Goal: Transaction & Acquisition: Purchase product/service

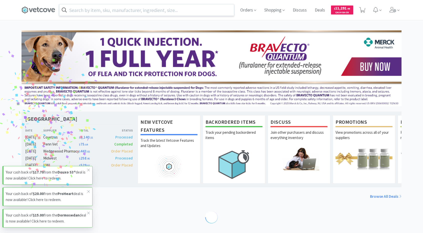
click at [187, 10] on input "text" at bounding box center [146, 10] width 175 height 12
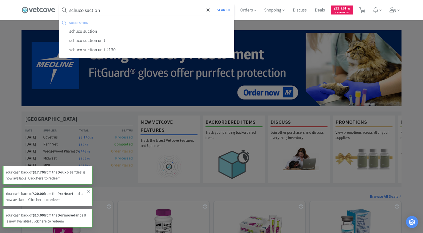
type input "schuco suction"
click at [213, 4] on button "Search" at bounding box center [223, 10] width 21 height 12
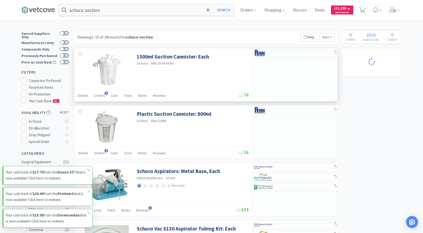
select select "12"
select select "3"
select select "40"
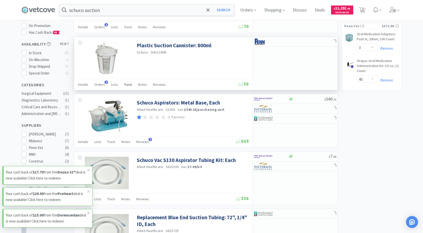
scroll to position [69, 0]
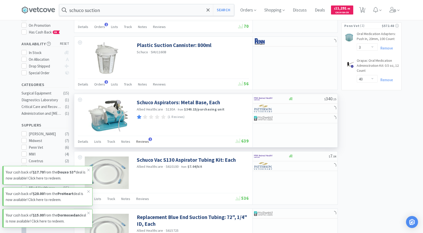
select select "5"
select select "10"
select select "5"
select select "4"
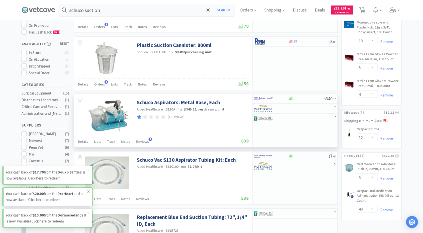
select select "3"
select select "1"
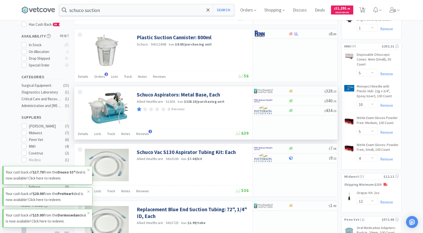
scroll to position [75, 0]
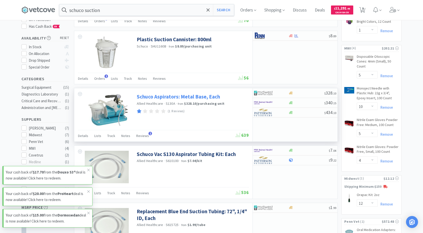
click at [186, 99] on link "Schuco Aspirators: Metal Base, Each" at bounding box center [178, 96] width 83 height 7
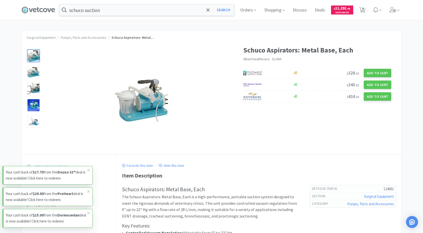
click at [186, 99] on div at bounding box center [140, 100] width 187 height 100
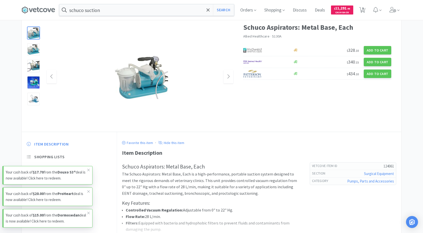
scroll to position [72, 0]
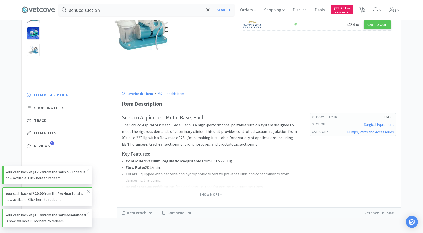
click at [47, 178] on p "Your cash back of $17.70 from the Douxo S3® deal is now available! Click here t…" at bounding box center [47, 175] width 82 height 12
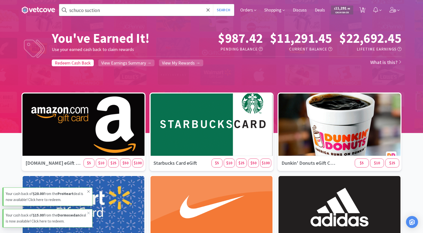
click at [88, 191] on icon at bounding box center [88, 192] width 3 height 4
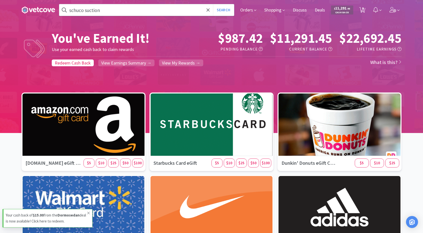
click at [89, 213] on icon at bounding box center [88, 213] width 3 height 3
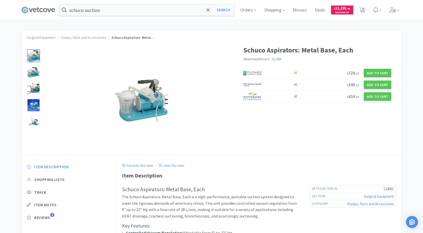
scroll to position [75, 0]
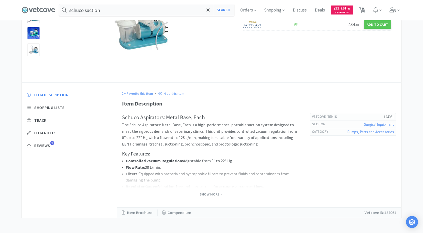
select select "3"
select select "1"
select select "5"
select select "10"
select select "5"
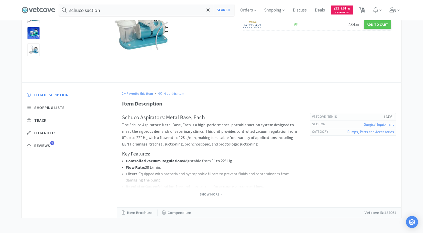
select select "4"
select select "12"
select select "3"
select select "40"
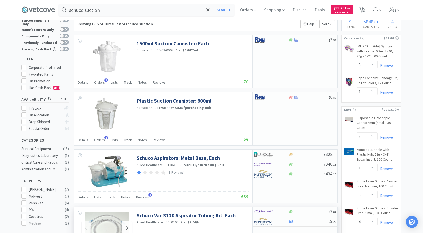
scroll to position [0, 0]
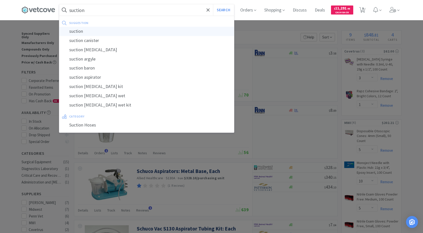
type input "suction"
click at [96, 31] on div "suction" at bounding box center [146, 31] width 175 height 9
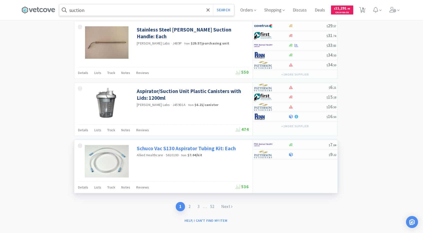
scroll to position [756, 0]
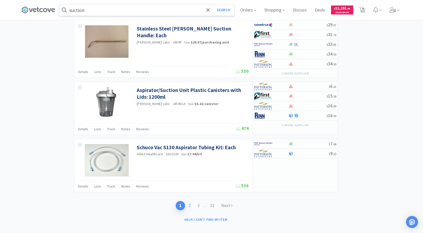
click at [188, 201] on link "2" at bounding box center [189, 205] width 9 height 9
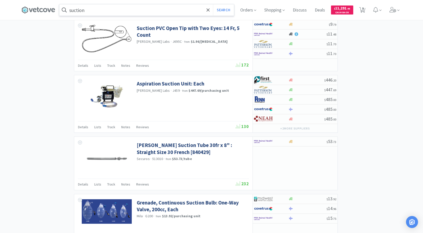
scroll to position [650, 0]
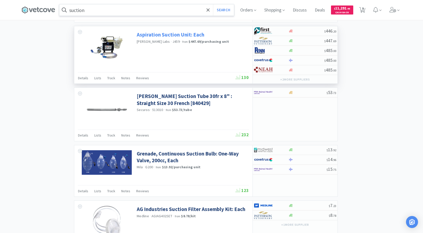
click at [165, 31] on link "Aspiration Suction Unit: Each" at bounding box center [171, 34] width 68 height 7
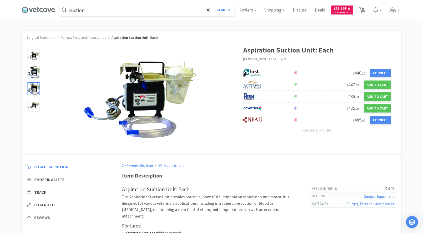
click at [31, 86] on div at bounding box center [33, 89] width 13 height 13
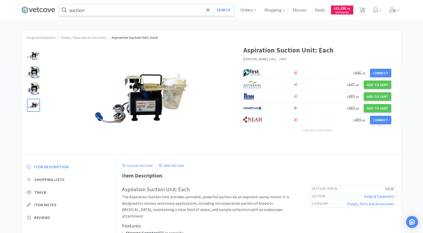
click at [34, 109] on div at bounding box center [33, 105] width 13 height 13
select select "3"
select select "1"
select select "5"
select select "10"
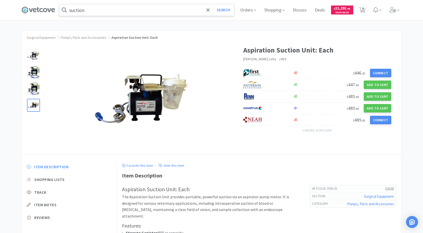
select select "5"
select select "4"
select select "12"
select select "3"
select select "40"
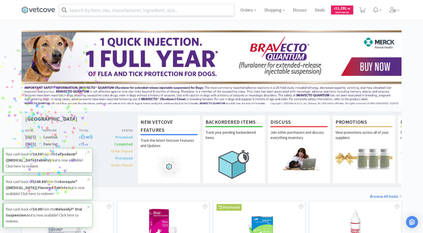
click at [177, 10] on input "text" at bounding box center [146, 10] width 175 height 12
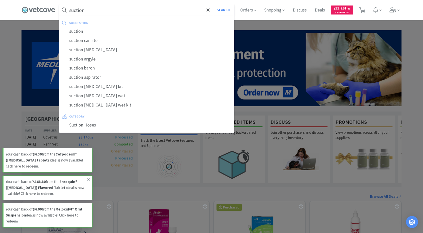
type input "suction"
click at [213, 4] on button "Search" at bounding box center [223, 10] width 21 height 12
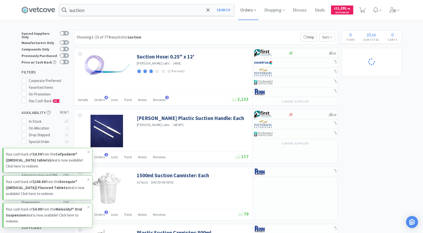
select select "3"
select select "1"
select select "5"
select select "10"
select select "5"
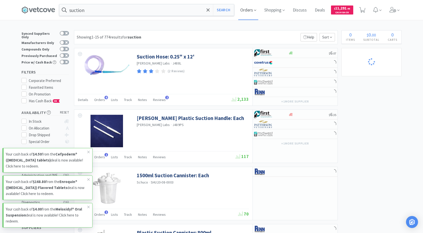
select select "4"
select select "12"
select select "3"
select select "40"
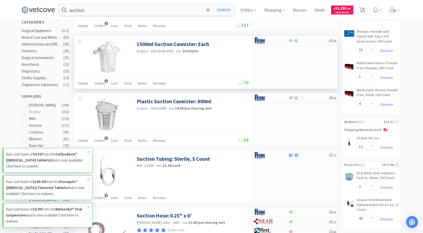
scroll to position [25, 0]
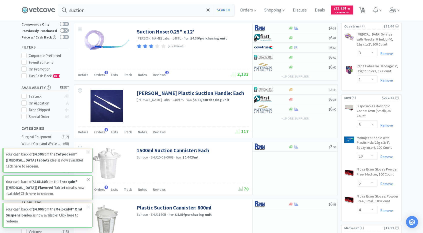
click at [88, 153] on icon at bounding box center [88, 152] width 3 height 4
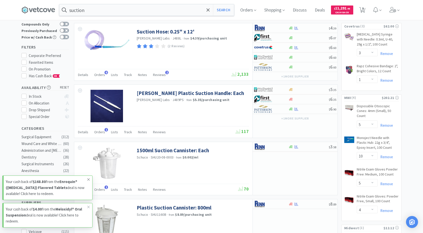
click at [87, 180] on icon at bounding box center [88, 180] width 3 height 4
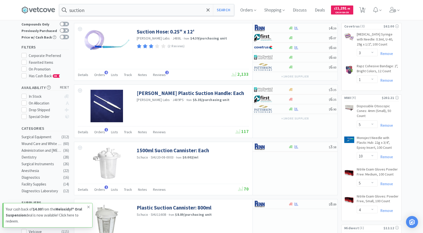
click at [88, 206] on icon at bounding box center [88, 207] width 3 height 3
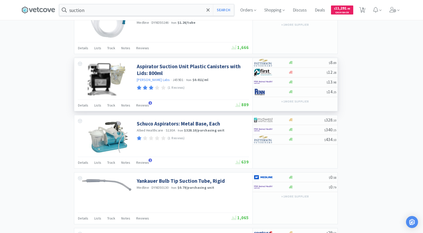
scroll to position [575, 0]
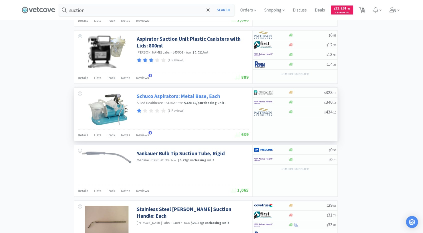
click at [176, 93] on link "Schuco Aspirators: Metal Base, Each" at bounding box center [178, 96] width 83 height 7
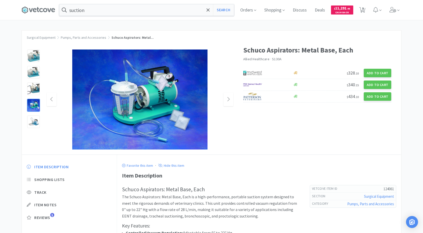
click at [165, 115] on img at bounding box center [139, 100] width 135 height 100
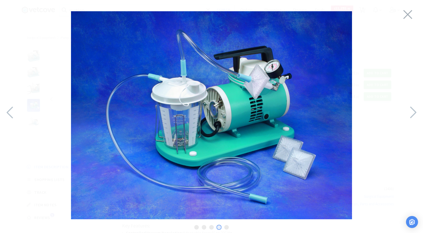
click at [414, 16] on div at bounding box center [211, 115] width 423 height 221
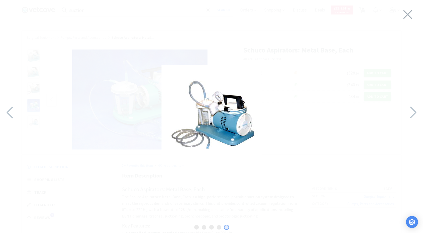
click at [414, 16] on div at bounding box center [211, 115] width 423 height 221
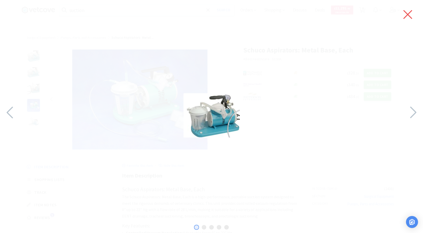
click at [413, 16] on icon at bounding box center [408, 15] width 11 height 14
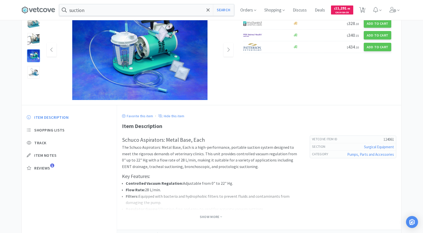
scroll to position [50, 0]
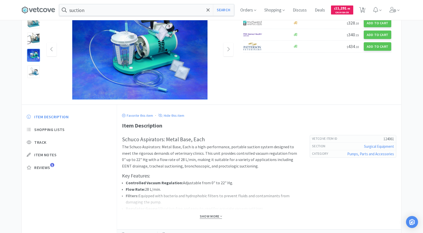
click at [208, 217] on span "Show More" at bounding box center [211, 216] width 22 height 5
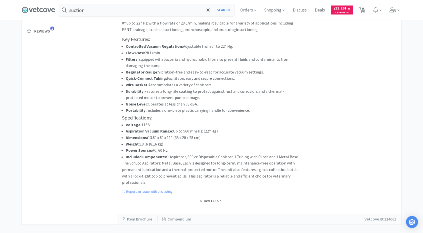
scroll to position [0, 0]
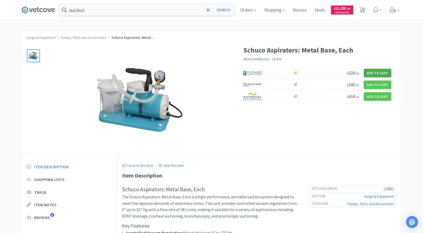
click at [383, 71] on button "Add to Cart" at bounding box center [378, 73] width 28 height 9
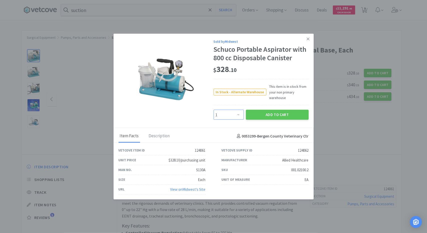
click at [238, 115] on select "Enter Quantity 1 2 3 4 5 6 7 8 9 10 11 12 13 14 15 16 17 18 19 20 Enter Quantity" at bounding box center [229, 115] width 30 height 10
select select "2"
click at [214, 110] on select "Enter Quantity 1 2 3 4 5 6 7 8 9 10 11 12 13 14 15 16 17 18 19 20 Enter Quantity" at bounding box center [229, 115] width 30 height 10
click at [269, 117] on button "Add to Cart" at bounding box center [277, 115] width 63 height 10
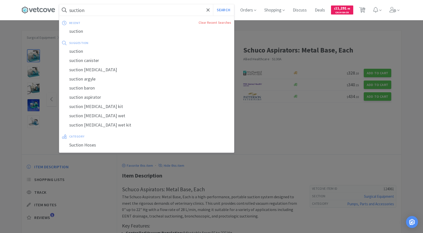
click at [99, 11] on input "suction" at bounding box center [146, 10] width 175 height 12
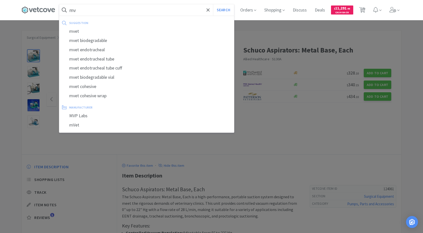
drag, startPoint x: 108, startPoint y: 11, endPoint x: 67, endPoint y: 3, distance: 42.4
click at [67, 3] on div "mv Search suggestion mvet mvet biodegradable mvet endotracheal mvet endotrachea…" at bounding box center [212, 10] width 380 height 20
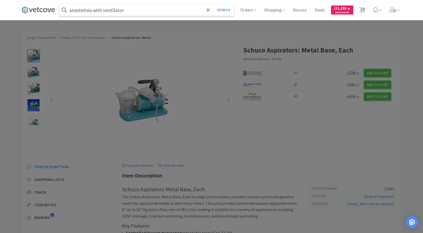
type input "anestehsia with ventilator"
click at [213, 4] on button "Search" at bounding box center [223, 10] width 21 height 12
select select "3"
select select "1"
select select "5"
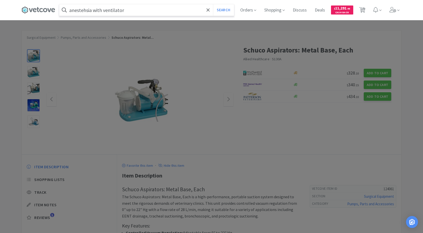
select select "10"
select select "5"
select select "4"
select select "12"
select select "2"
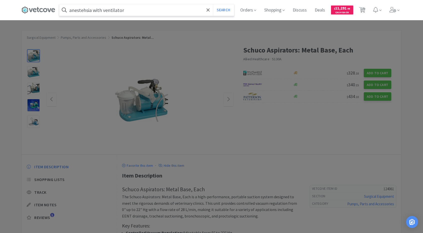
select select "3"
select select "40"
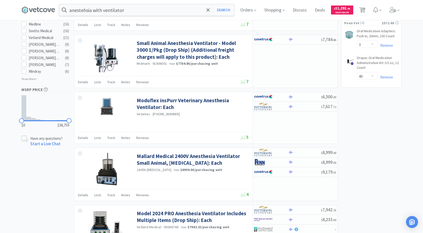
scroll to position [275, 0]
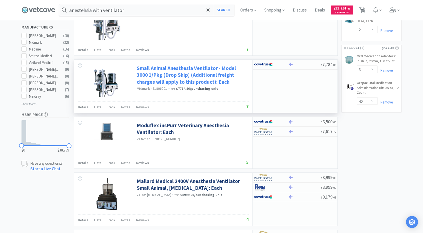
click at [195, 72] on link "Small Animal Anesthesia Ventilator - Model 3000 1/Pkg (Drop Ship) (Additional f…" at bounding box center [192, 75] width 111 height 21
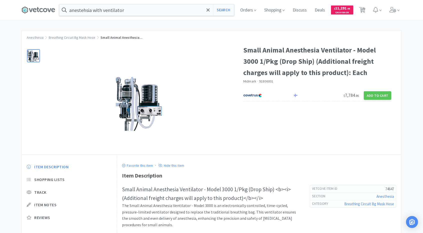
click at [142, 101] on img at bounding box center [140, 99] width 48 height 63
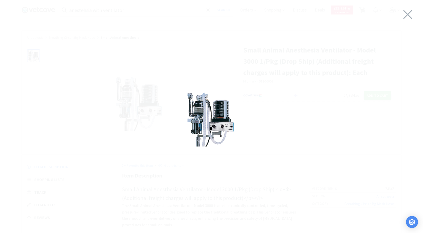
click at [203, 113] on img at bounding box center [212, 115] width 48 height 63
click at [410, 19] on icon at bounding box center [408, 15] width 11 height 14
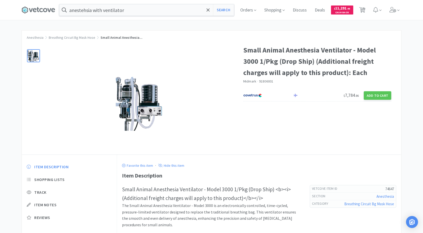
scroll to position [72, 0]
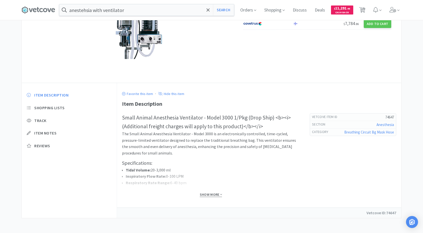
click at [216, 193] on span "Show More" at bounding box center [211, 194] width 22 height 5
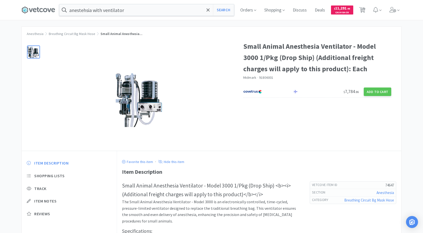
scroll to position [0, 0]
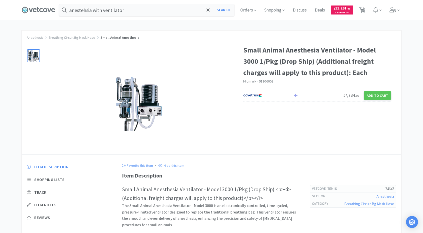
click at [53, 163] on div "Item Description Shopping Lists Track Item Notes Reviews" at bounding box center [69, 196] width 95 height 74
click at [53, 167] on span "Item Description" at bounding box center [51, 166] width 34 height 5
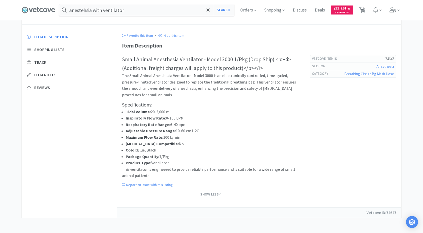
select select "3"
select select "1"
select select "5"
select select "10"
select select "5"
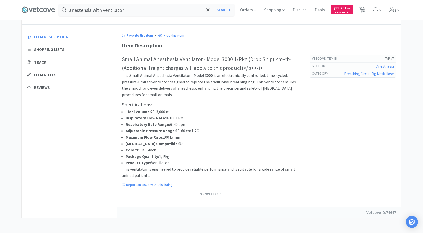
select select "4"
select select "12"
select select "2"
select select "3"
select select "40"
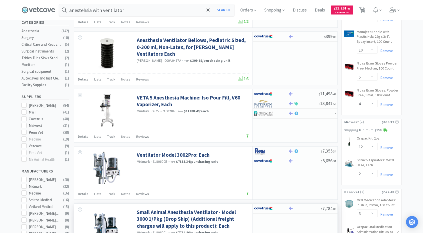
scroll to position [125, 0]
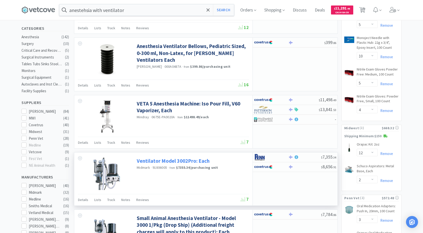
click at [178, 158] on link "Ventilator Model 3002Pro: Each" at bounding box center [173, 161] width 73 height 7
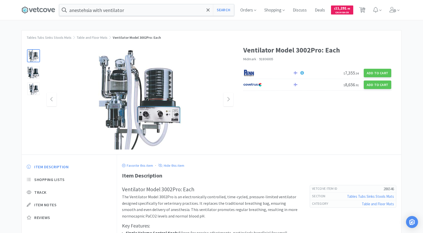
click at [128, 76] on img at bounding box center [140, 100] width 100 height 100
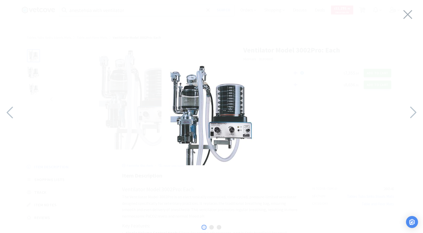
click at [128, 76] on div at bounding box center [211, 115] width 423 height 221
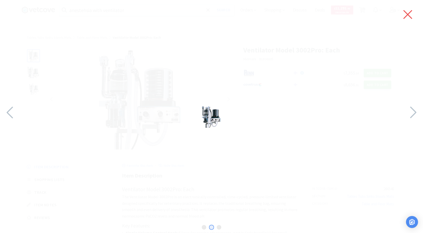
click at [413, 13] on div "1 2 3" at bounding box center [211, 116] width 423 height 233
click at [404, 10] on icon at bounding box center [408, 15] width 11 height 14
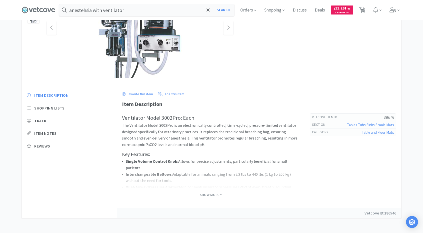
scroll to position [72, 0]
click at [207, 195] on span "Show More" at bounding box center [211, 194] width 22 height 5
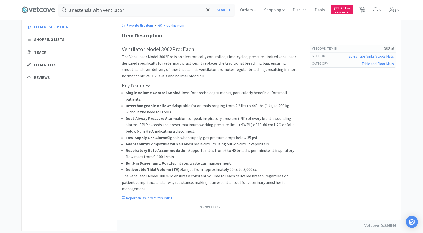
scroll to position [0, 0]
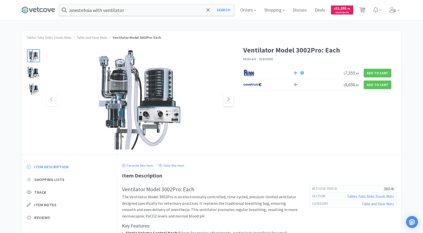
click at [228, 101] on icon at bounding box center [229, 99] width 4 height 6
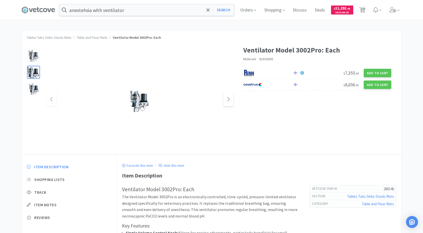
click at [228, 101] on icon at bounding box center [229, 99] width 4 height 6
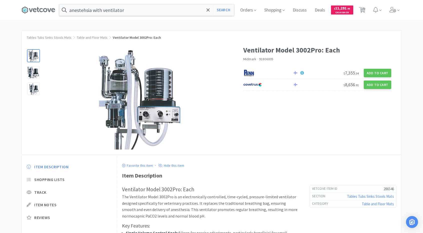
click at [26, 60] on div at bounding box center [33, 56] width 17 height 17
click at [36, 53] on div at bounding box center [33, 56] width 13 height 13
click at [226, 101] on span at bounding box center [229, 100] width 10 height 14
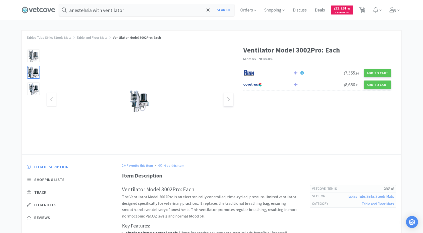
click at [226, 101] on span at bounding box center [229, 100] width 10 height 14
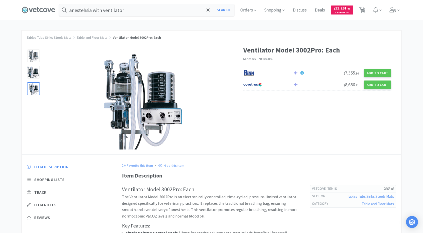
select select "3"
select select "1"
select select "5"
select select "10"
select select "5"
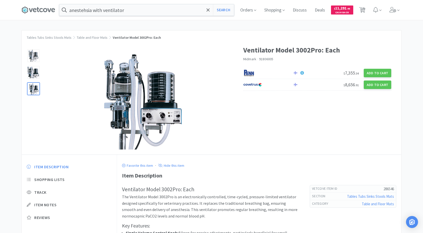
select select "4"
select select "12"
select select "2"
select select "3"
select select "40"
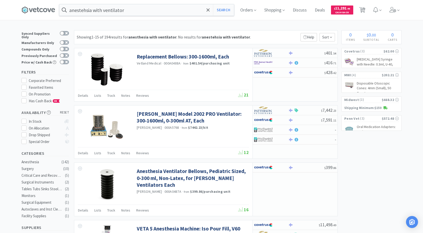
scroll to position [125, 0]
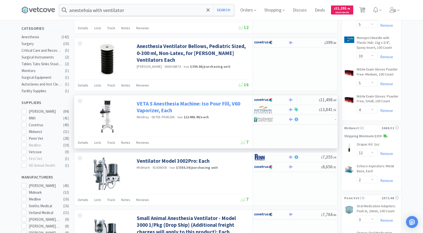
click at [204, 104] on link "VETA 5 Anesthesia Machine: Iso Pour Fill, V60 Vaporizer, Each" at bounding box center [192, 107] width 111 height 14
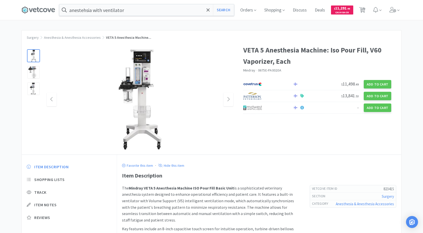
click at [143, 81] on img at bounding box center [140, 100] width 100 height 100
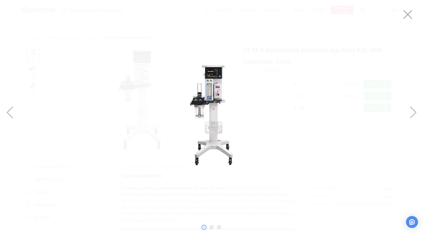
click at [201, 106] on img at bounding box center [212, 115] width 100 height 100
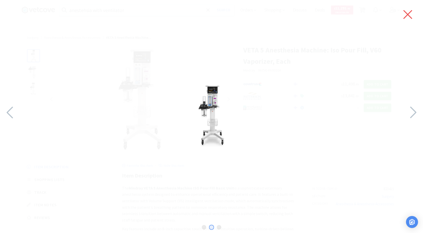
click at [408, 14] on icon at bounding box center [408, 14] width 9 height 9
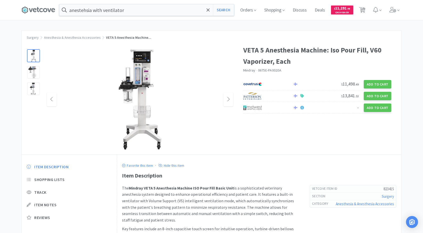
select select "3"
select select "1"
select select "5"
select select "10"
select select "5"
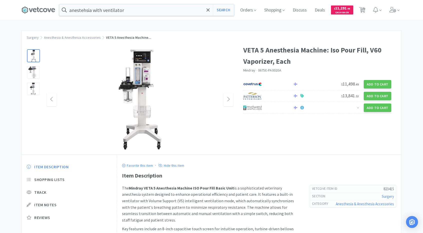
select select "4"
select select "12"
select select "2"
select select "3"
select select "40"
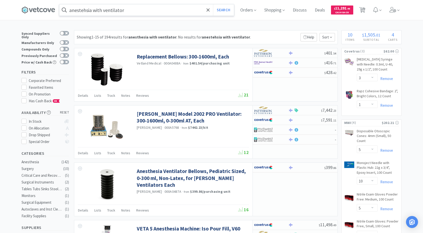
click at [167, 10] on input "anestehsia with ventilator" at bounding box center [146, 10] width 175 height 12
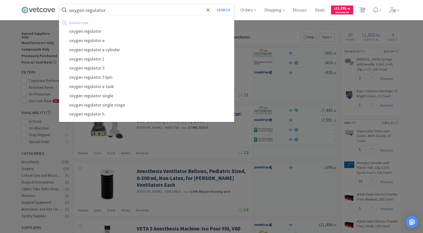
type input "oxygen regulator"
click at [213, 4] on button "Search" at bounding box center [223, 10] width 21 height 12
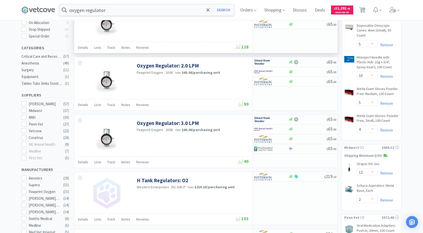
scroll to position [200, 0]
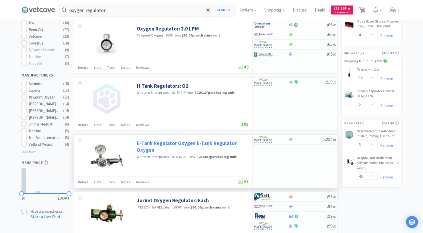
click at [215, 142] on link "E-Tank Regulator Oxygen E-Tank Regulator Oxygen" at bounding box center [192, 147] width 111 height 14
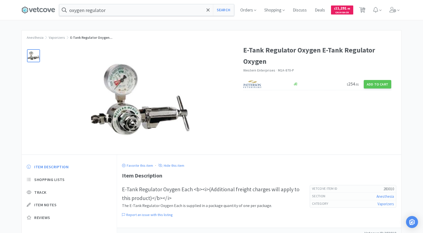
select select "3"
select select "1"
select select "5"
select select "10"
select select "5"
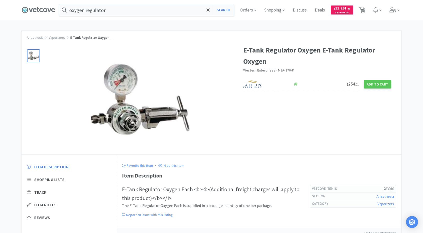
select select "4"
select select "12"
select select "2"
select select "3"
select select "40"
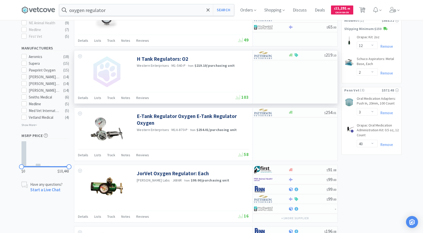
scroll to position [300, 0]
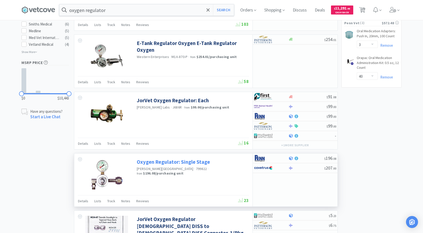
click at [185, 159] on link "Oxygen Regulator: Single Stage" at bounding box center [173, 162] width 73 height 7
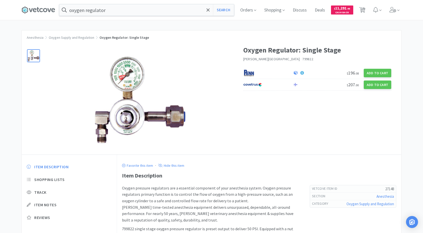
select select "3"
select select "1"
select select "5"
select select "10"
select select "5"
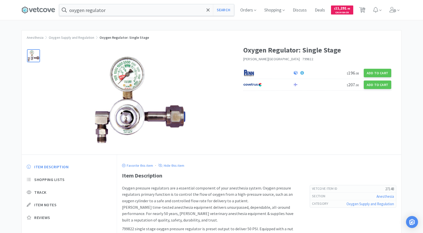
select select "4"
select select "12"
select select "2"
select select "3"
select select "40"
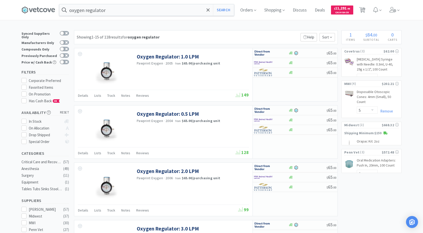
scroll to position [300, 0]
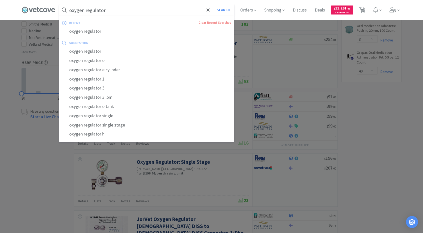
click at [120, 12] on input "oxygen regulator" at bounding box center [146, 10] width 175 height 12
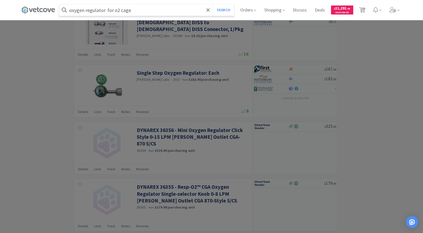
click at [213, 4] on button "Search" at bounding box center [223, 10] width 21 height 12
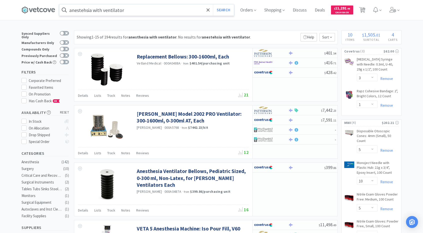
click at [145, 10] on input "anestehsia with ventilator" at bounding box center [146, 10] width 175 height 12
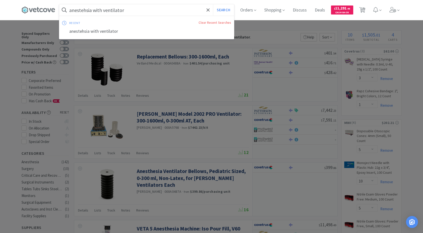
click at [96, 9] on input "anestehsia with ventilator" at bounding box center [146, 10] width 175 height 12
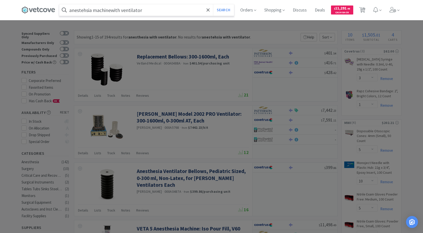
click at [213, 4] on button "Search" at bounding box center [223, 10] width 21 height 12
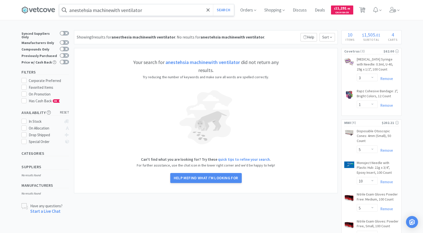
click at [114, 11] on input "anestehsia machinewith ventilator" at bounding box center [146, 10] width 175 height 12
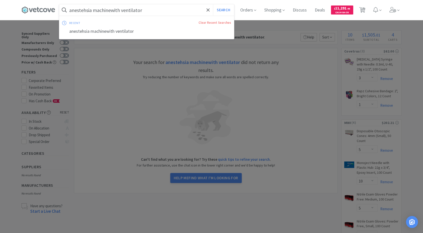
click at [113, 10] on input "anestehsia machinewith ventilator" at bounding box center [146, 10] width 175 height 12
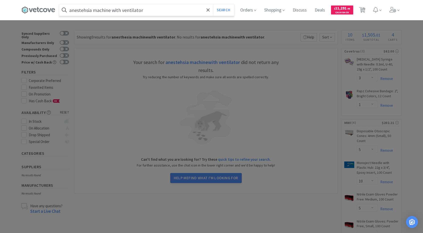
click at [176, 13] on input "anestehsia machine with ventilator" at bounding box center [146, 10] width 175 height 12
type input "anestehsia machine with ventilator"
click at [213, 4] on button "Search" at bounding box center [223, 10] width 21 height 12
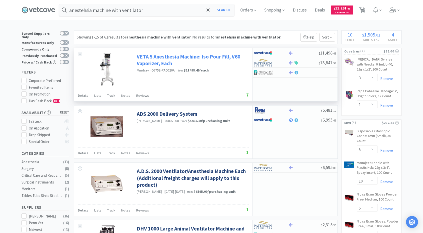
click at [158, 54] on link "VETA 5 Anesthesia Machine: Iso Pour Fill, V60 Vaporizer, Each" at bounding box center [192, 60] width 111 height 14
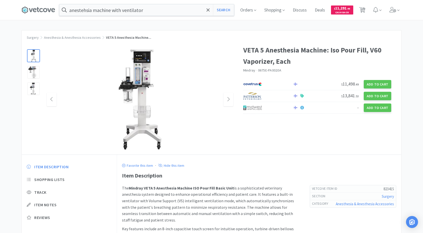
click at [144, 78] on img at bounding box center [140, 100] width 100 height 100
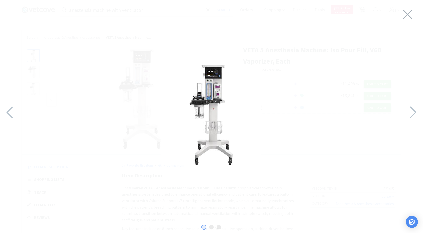
click at [203, 104] on img at bounding box center [212, 115] width 100 height 100
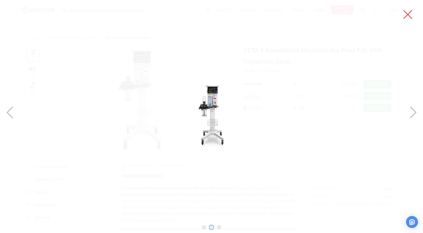
click at [408, 17] on icon at bounding box center [408, 15] width 11 height 14
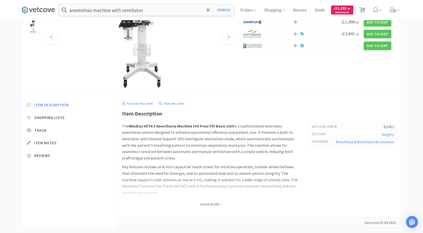
scroll to position [72, 0]
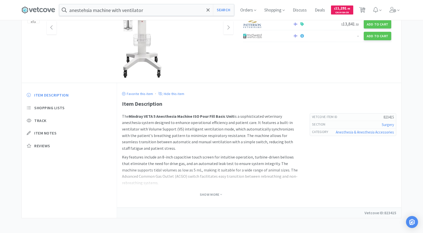
select select "3"
select select "1"
select select "5"
select select "10"
select select "5"
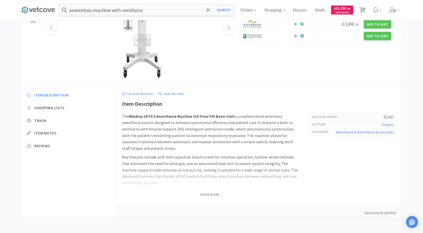
select select "4"
select select "12"
select select "2"
select select "3"
select select "40"
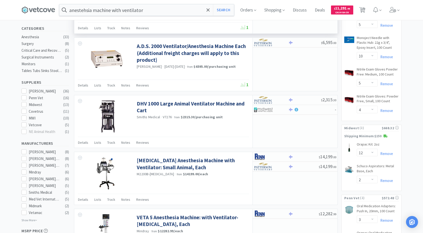
scroll to position [150, 0]
